Goal: Information Seeking & Learning: Learn about a topic

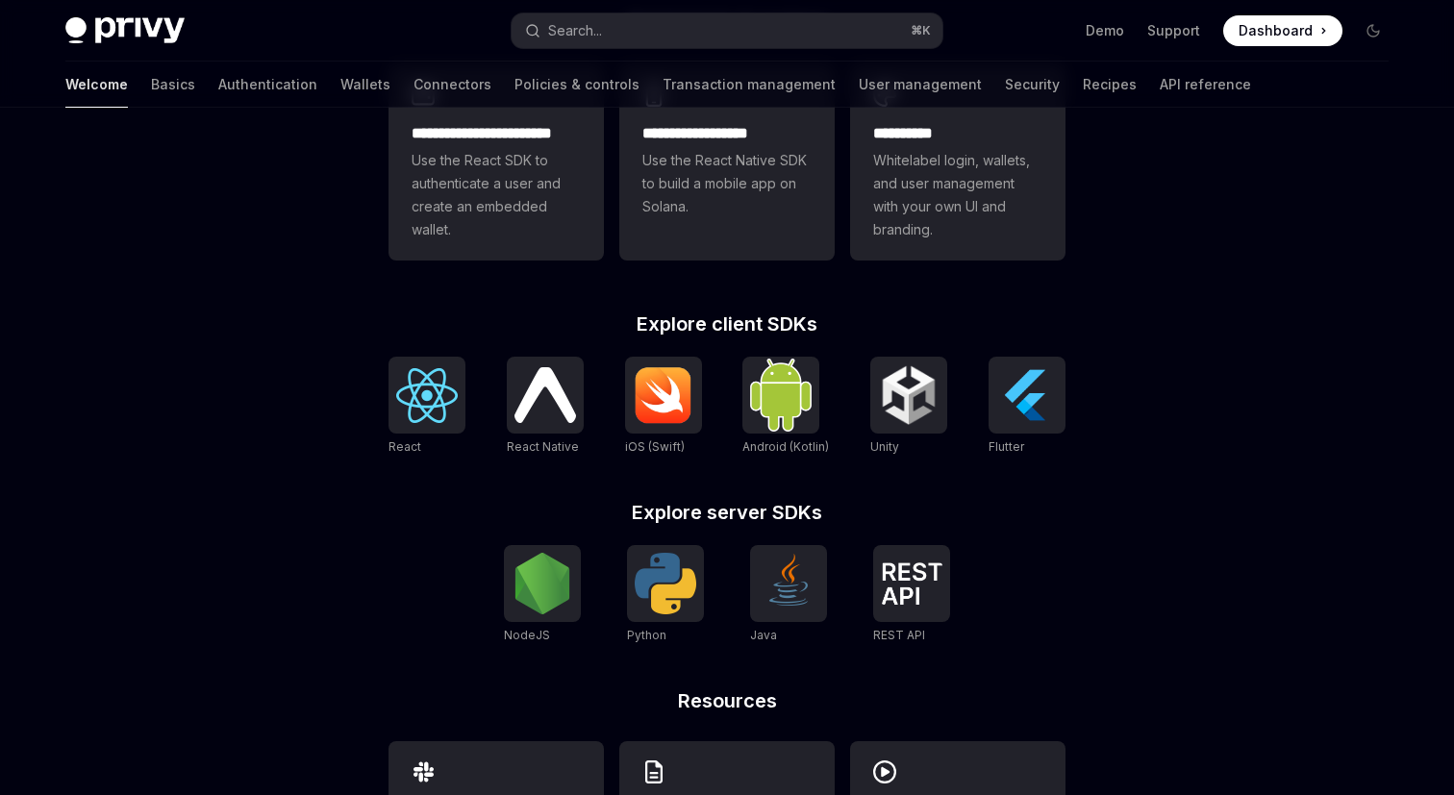
scroll to position [594, 0]
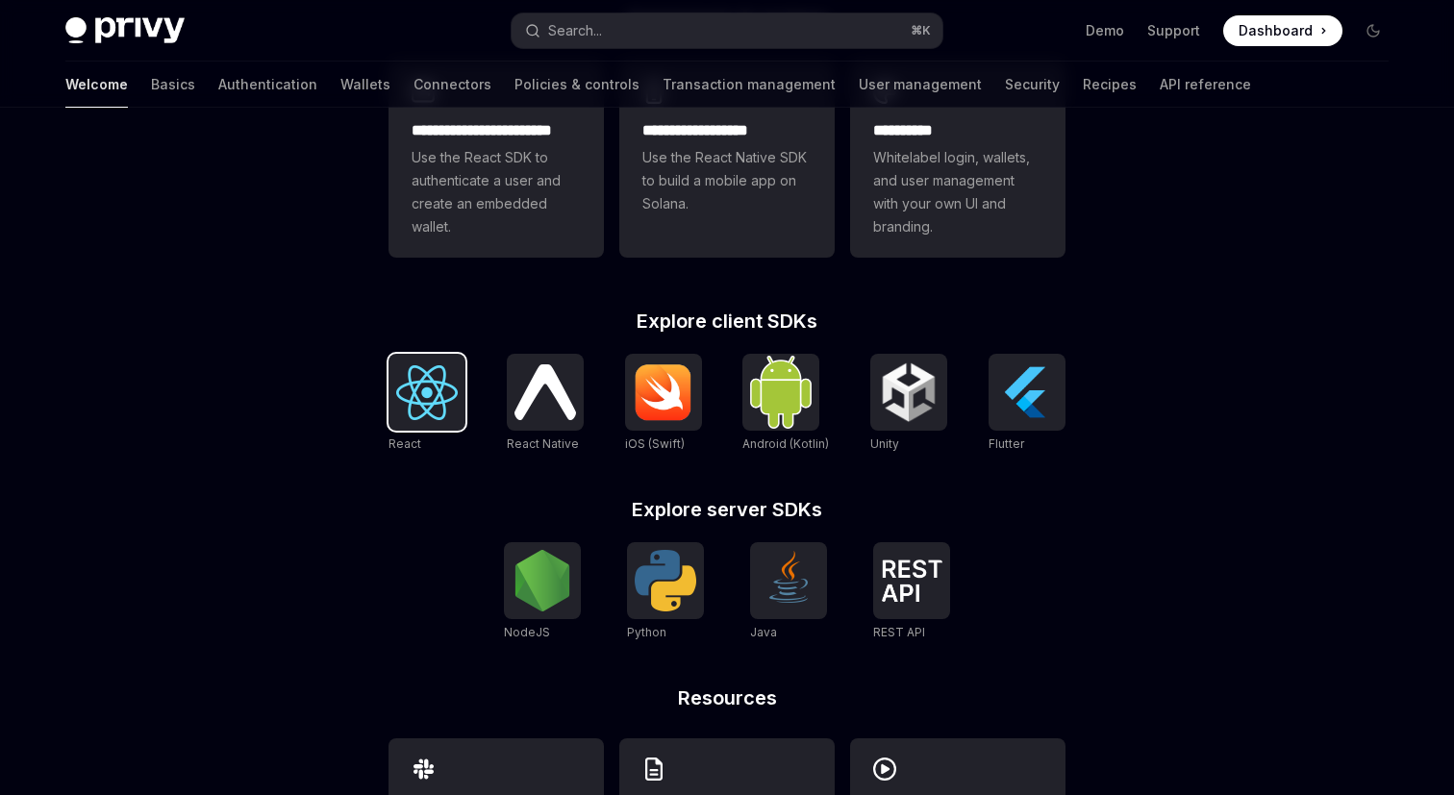
click at [416, 403] on img at bounding box center [427, 392] width 62 height 55
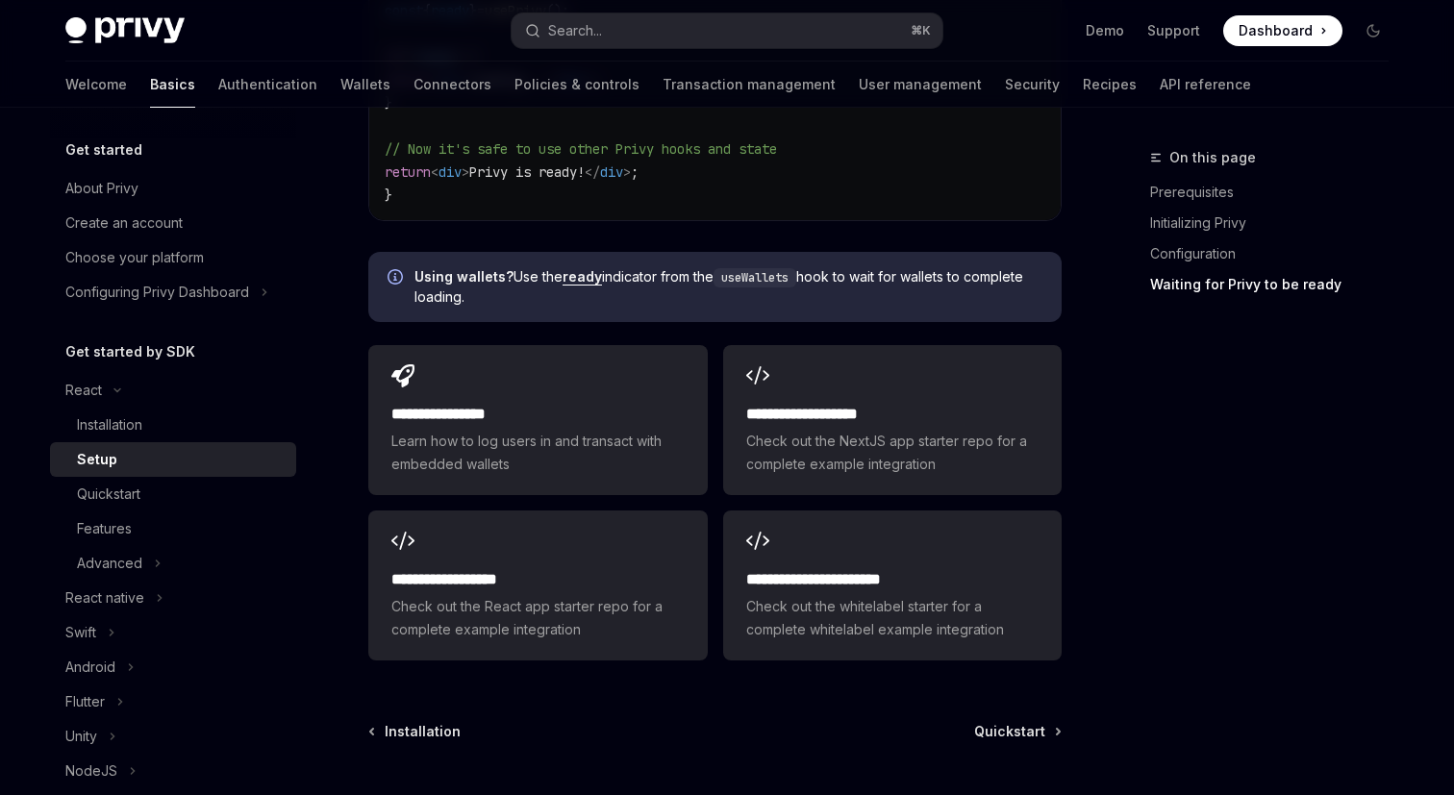
scroll to position [2377, 0]
click at [1050, 720] on link "Quickstart" at bounding box center [1017, 729] width 86 height 19
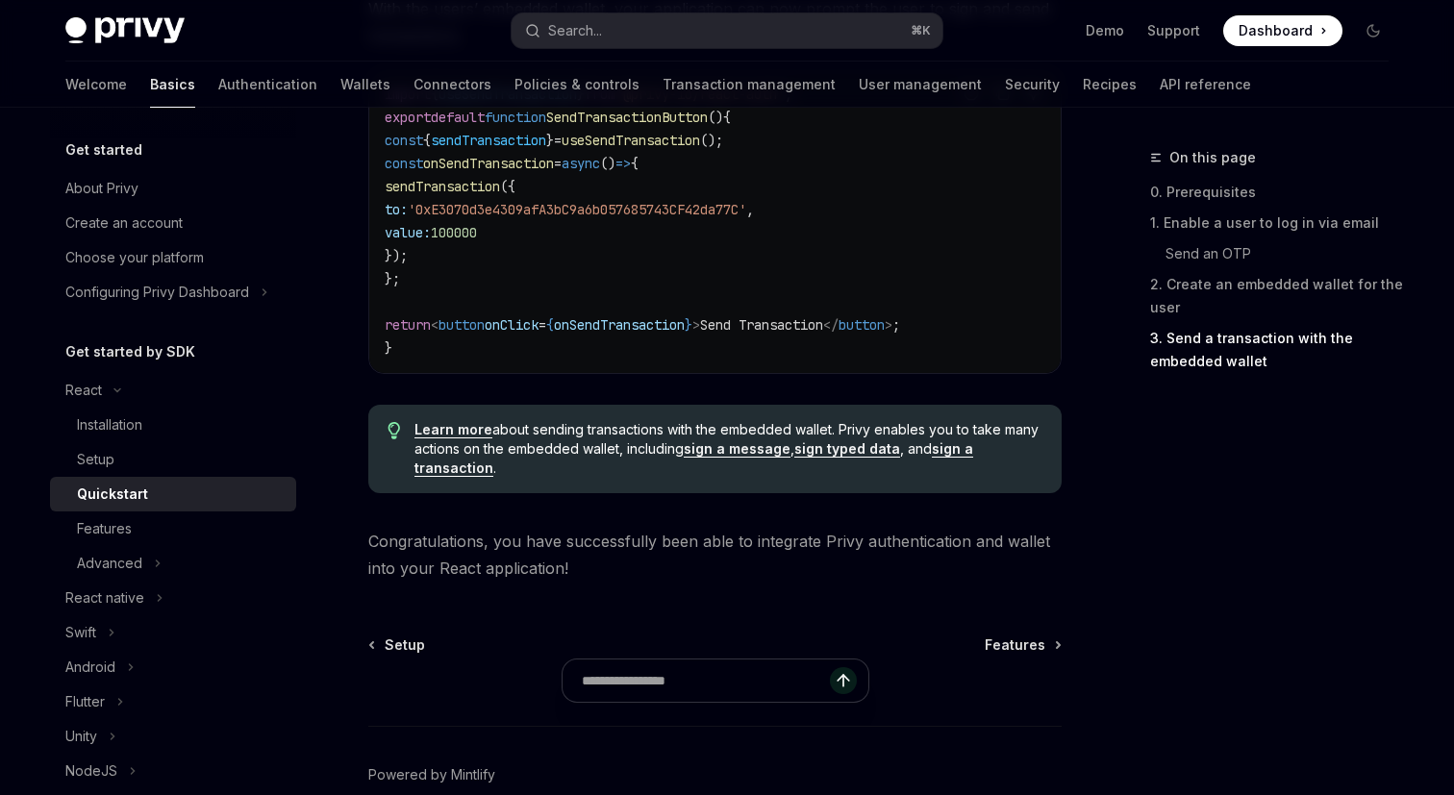
scroll to position [2019, 0]
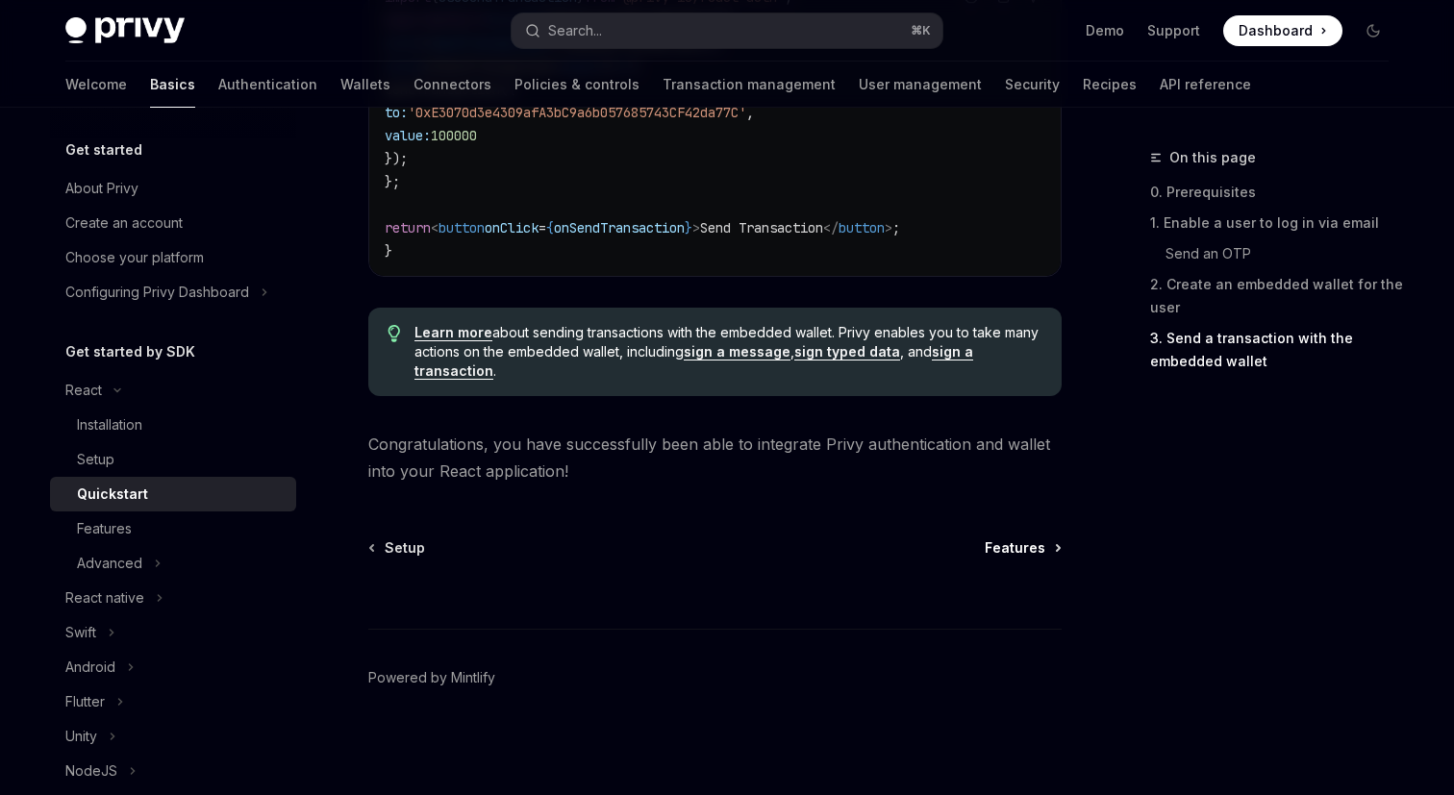
click at [1032, 549] on span "Features" at bounding box center [1014, 547] width 61 height 19
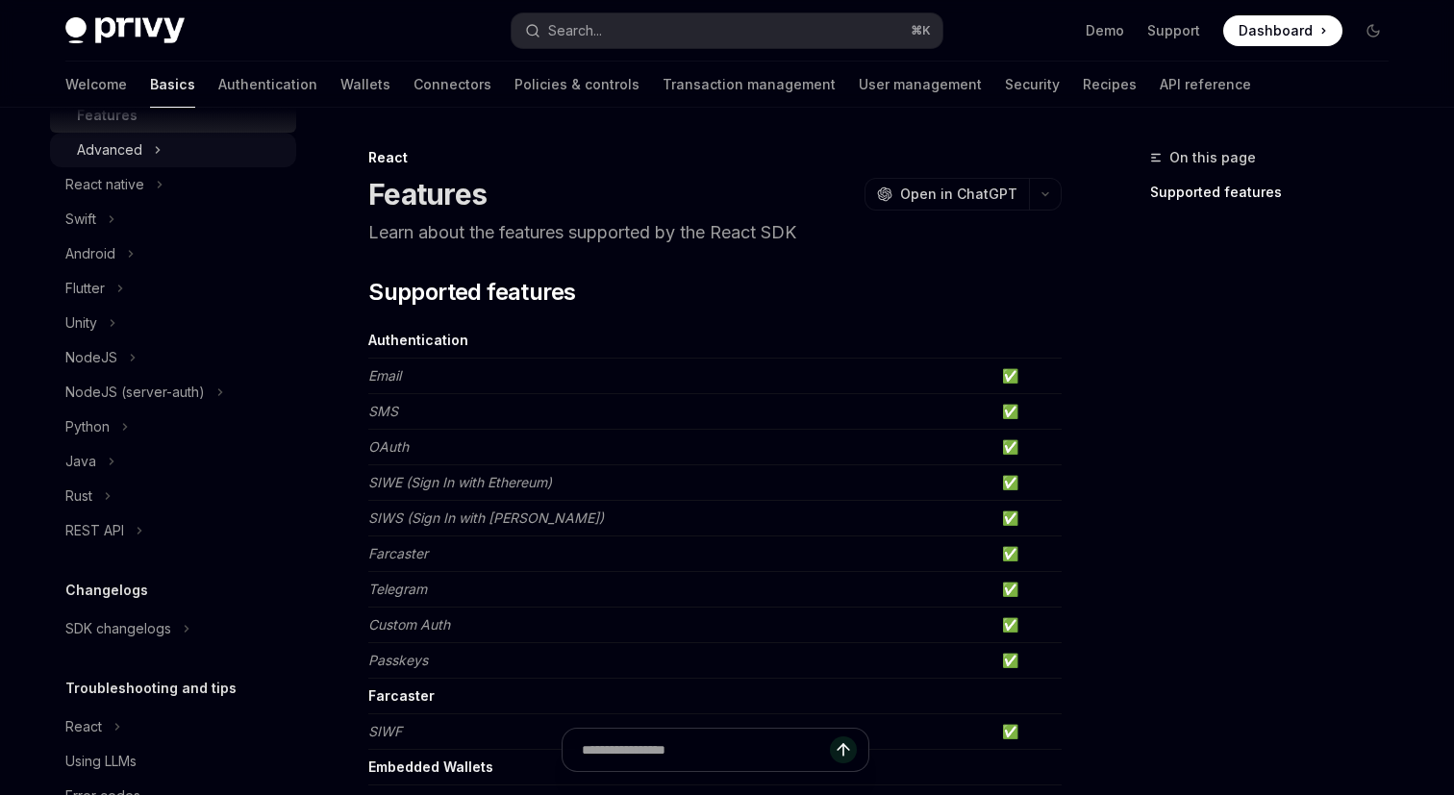
scroll to position [418, 0]
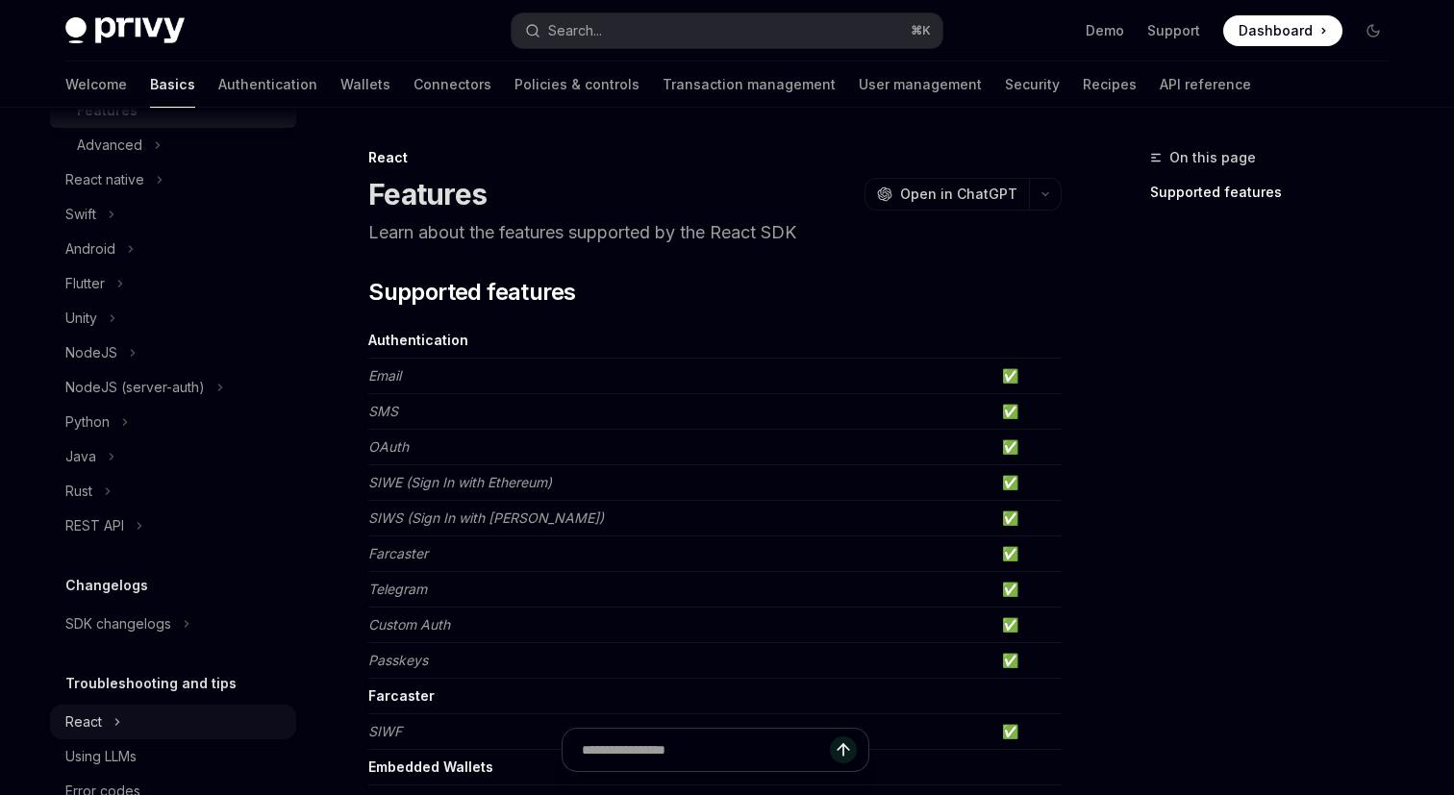
click at [163, 723] on button "React" at bounding box center [173, 722] width 246 height 35
type textarea "*"
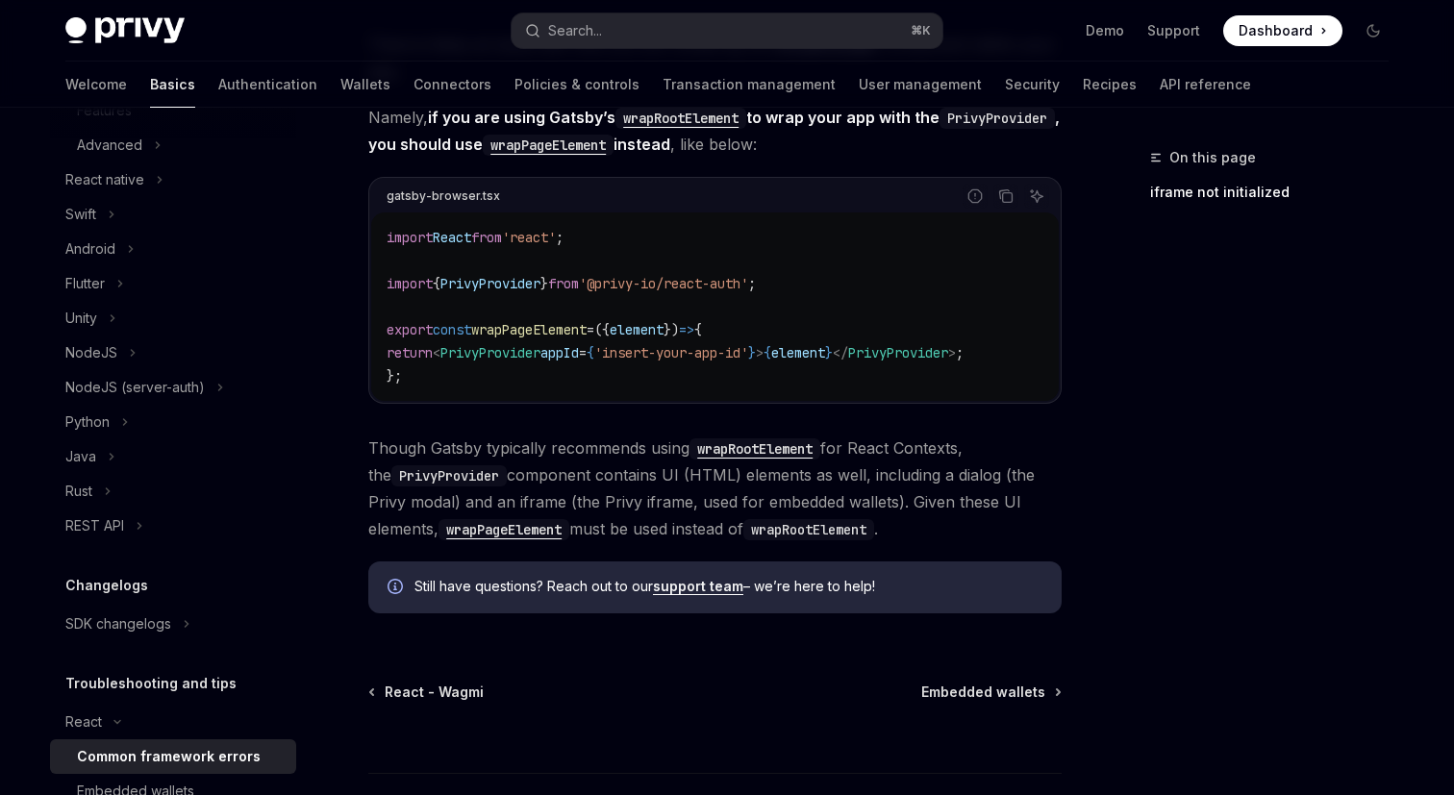
scroll to position [625, 0]
